Goal: Task Accomplishment & Management: Use online tool/utility

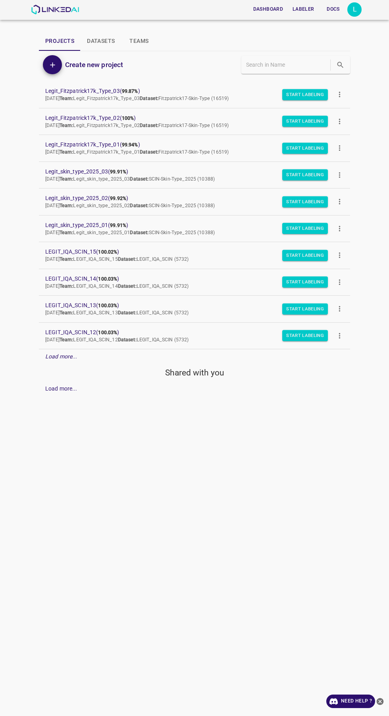
click at [354, 12] on div "L" at bounding box center [354, 9] width 14 height 14
click at [341, 74] on li "Logout" at bounding box center [330, 73] width 63 height 13
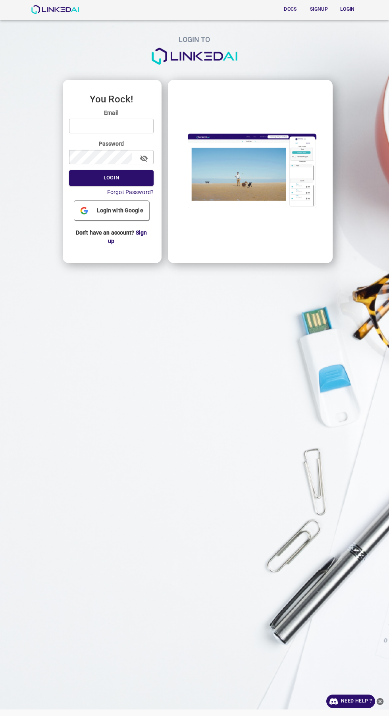
click at [126, 126] on input "email" at bounding box center [111, 126] width 85 height 15
type input "admin@linkedai.co"
click at [69, 170] on button "Login" at bounding box center [111, 177] width 85 height 15
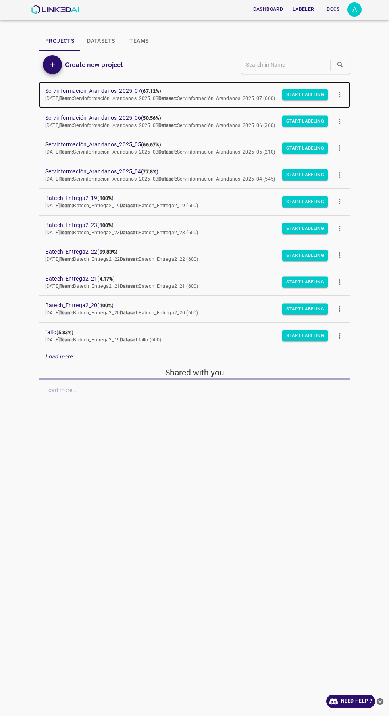
click at [125, 93] on span "Servinformación_Arandanos_2025_07 ( 67.12% )" at bounding box center [188, 91] width 286 height 8
